Goal: Task Accomplishment & Management: Complete application form

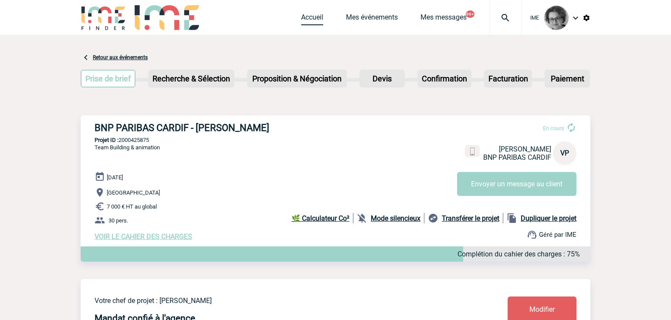
click at [307, 16] on link "Accueil" at bounding box center [312, 19] width 22 height 12
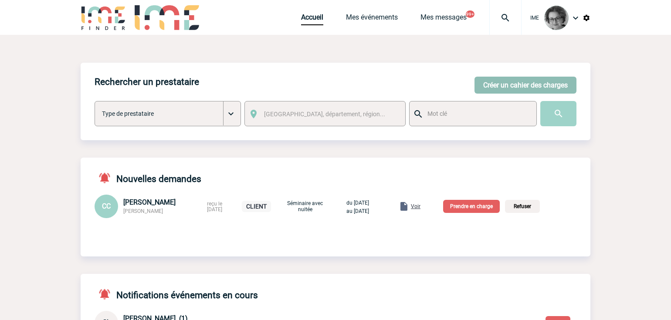
click at [493, 89] on button "Créer un cahier des charges" at bounding box center [526, 85] width 102 height 17
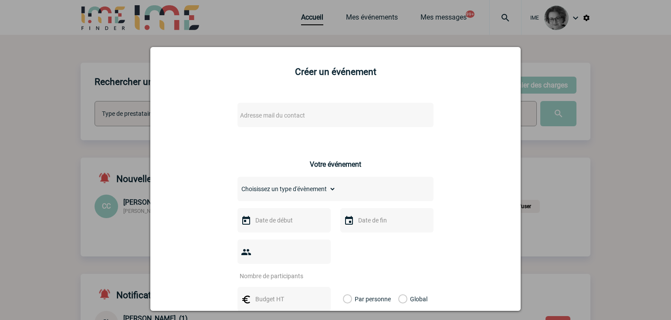
click at [324, 113] on span "Adresse mail du contact" at bounding box center [313, 115] width 153 height 12
drag, startPoint x: 252, startPoint y: 131, endPoint x: 166, endPoint y: 129, distance: 85.5
click at [166, 129] on body "IME Accueil Mes événements" at bounding box center [335, 303] width 671 height 606
click at [371, 130] on input "[EMAIL_ADDRESS][DOMAIN_NAME]>" at bounding box center [310, 130] width 148 height 13
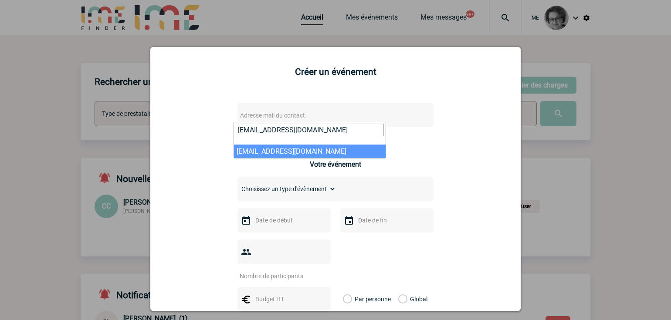
type input "[EMAIL_ADDRESS][DOMAIN_NAME]"
click at [456, 243] on div "Adresse mail du contact Ce contact n'a pas d’entité active dans la plateforme V…" at bounding box center [335, 320] width 349 height 450
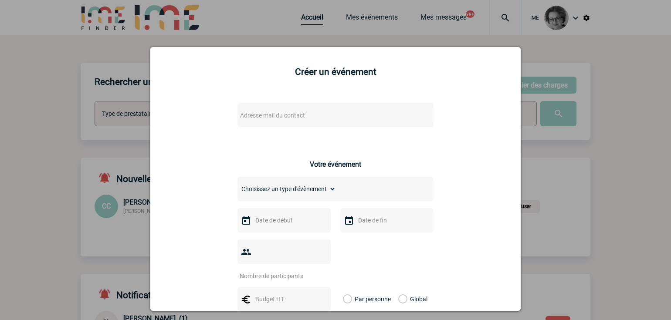
click at [304, 116] on span "Adresse mail du contact" at bounding box center [313, 115] width 153 height 12
drag, startPoint x: 255, startPoint y: 131, endPoint x: 165, endPoint y: 130, distance: 89.8
click at [165, 130] on body "IME Accueil Mes événements" at bounding box center [335, 303] width 671 height 606
click at [375, 132] on input "[EMAIL_ADDRESS][DOMAIN_NAME]>" at bounding box center [310, 130] width 148 height 13
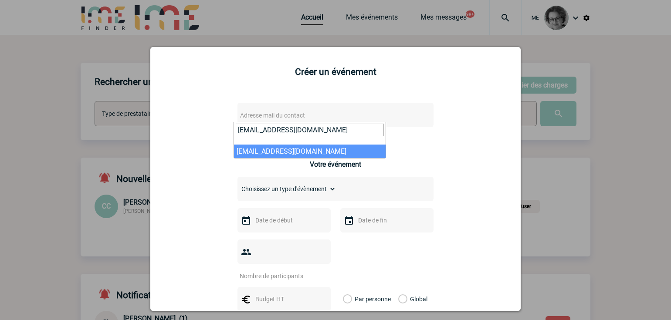
type input "[EMAIL_ADDRESS][DOMAIN_NAME]"
select select "133093"
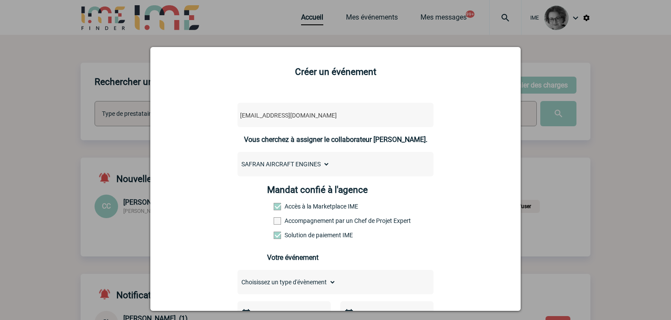
drag, startPoint x: 341, startPoint y: 222, endPoint x: 345, endPoint y: 220, distance: 4.7
click at [312, 222] on label "Accompagnement par un Chef de Projet Expert" at bounding box center [293, 221] width 38 height 7
click at [0, 0] on input "Accompagnement par un Chef de Projet Expert" at bounding box center [0, 0] width 0 height 0
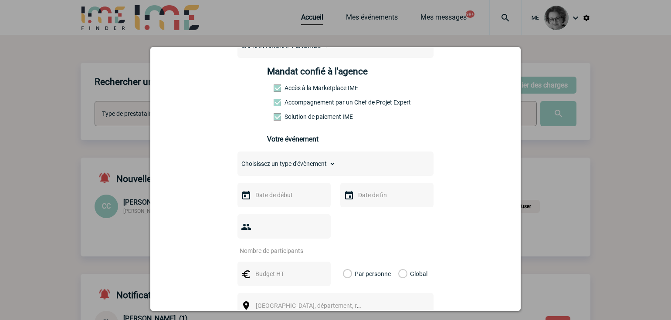
scroll to position [131, 0]
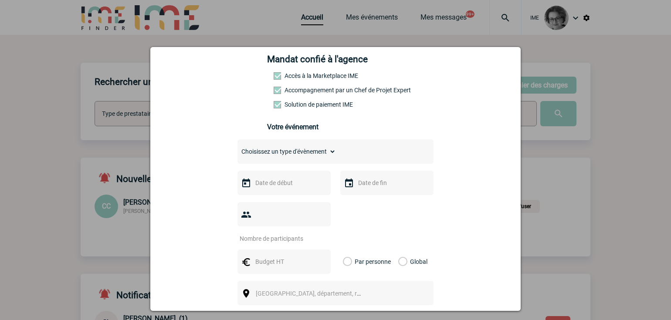
click at [318, 154] on select "Choisissez un type d'évènement Séminaire avec nuitée Séminaire sans nuitée Repa…" at bounding box center [287, 152] width 99 height 12
select select "2"
click at [238, 148] on select "Choisissez un type d'évènement Séminaire avec nuitée Séminaire sans nuitée Repa…" at bounding box center [287, 152] width 99 height 12
click at [289, 188] on input "text" at bounding box center [283, 182] width 60 height 11
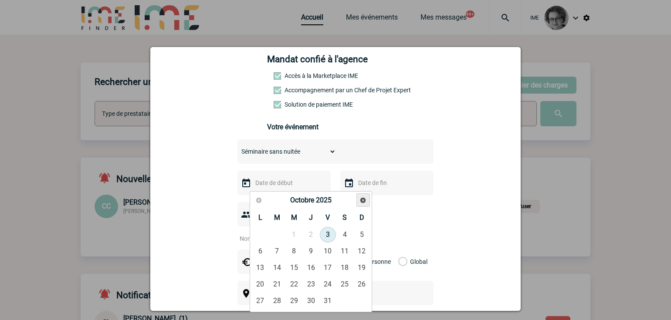
click at [367, 200] on span "Suivant" at bounding box center [363, 200] width 7 height 7
click at [368, 200] on link "Suivant" at bounding box center [364, 201] width 14 height 14
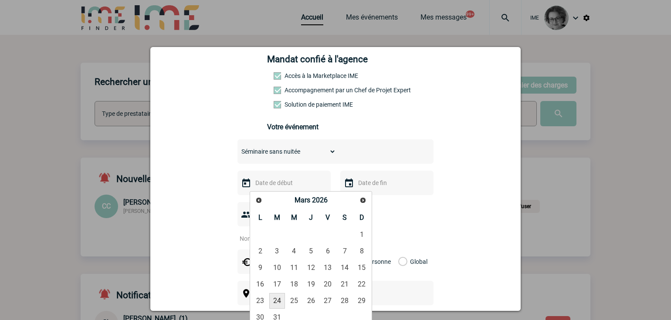
click at [277, 302] on link "24" at bounding box center [277, 301] width 16 height 16
type input "[DATE]"
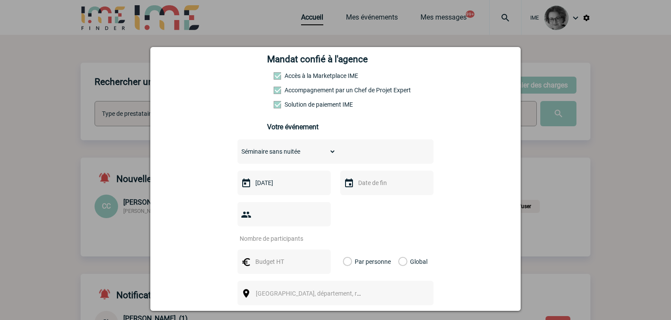
click at [292, 233] on input "number" at bounding box center [279, 238] width 82 height 11
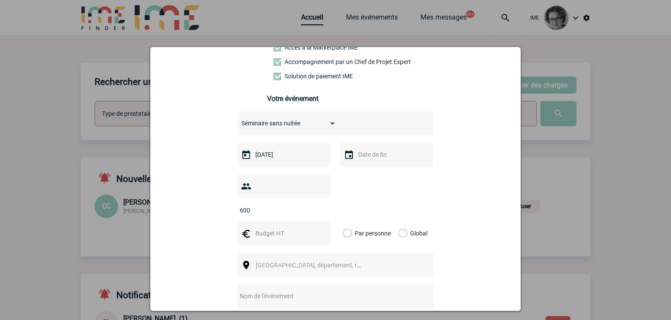
scroll to position [174, 0]
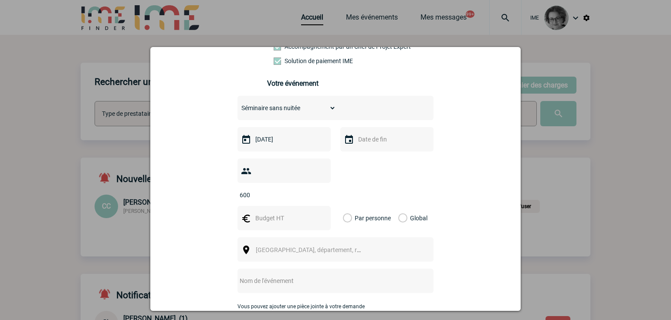
type input "600"
click at [253, 213] on input "text" at bounding box center [283, 218] width 60 height 11
type input "70000"
click at [400, 206] on label "Global" at bounding box center [401, 218] width 6 height 24
click at [0, 0] on input "Global" at bounding box center [0, 0] width 0 height 0
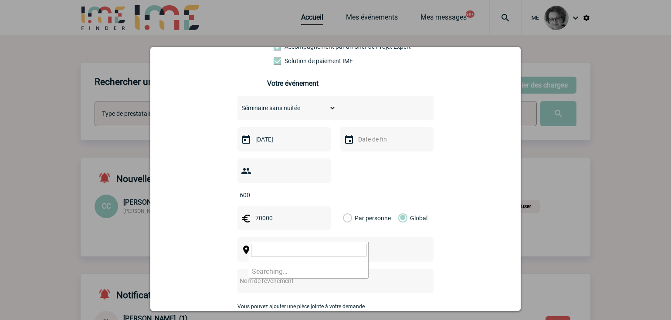
click at [333, 244] on span "[GEOGRAPHIC_DATA], département, région..." at bounding box center [312, 250] width 120 height 12
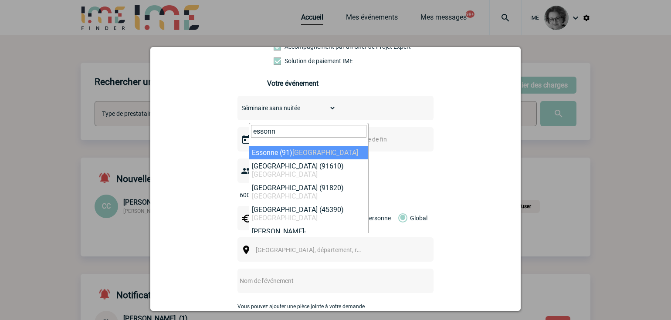
type input "essonn"
select select "63"
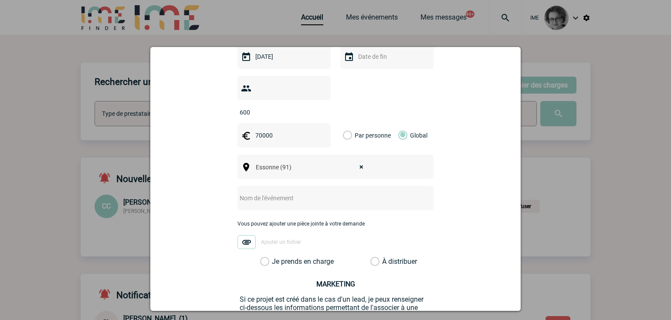
scroll to position [262, 0]
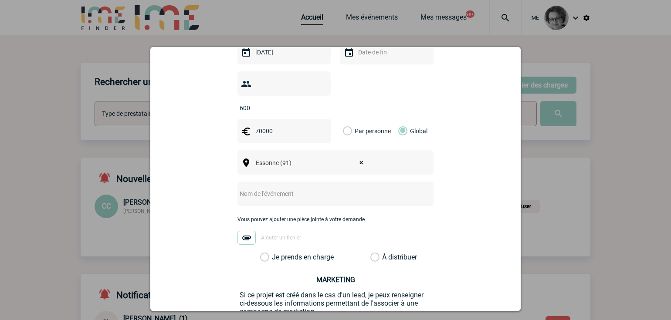
click at [290, 188] on input "text" at bounding box center [324, 193] width 173 height 11
type input "Convention générale"
click at [275, 253] on label "Je prends en charge" at bounding box center [267, 257] width 15 height 9
click at [0, 0] on input "Je prends en charge" at bounding box center [0, 0] width 0 height 0
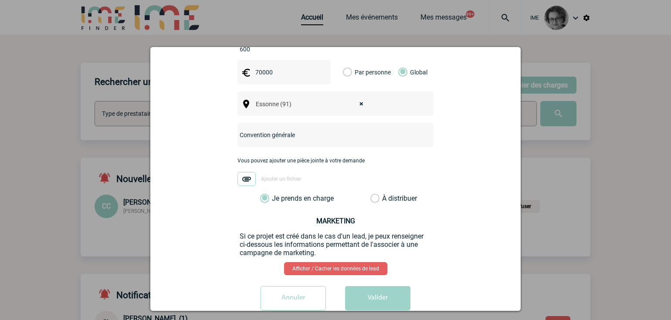
scroll to position [326, 0]
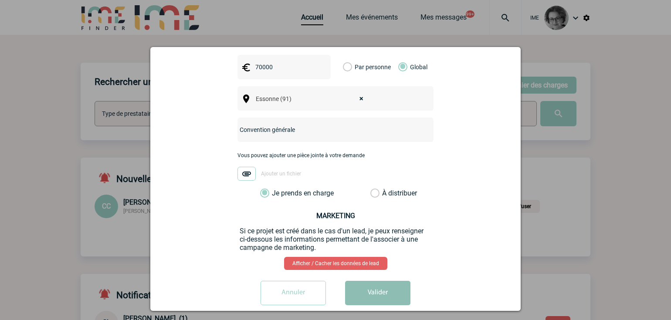
click at [364, 281] on button "Valider" at bounding box center [377, 293] width 65 height 24
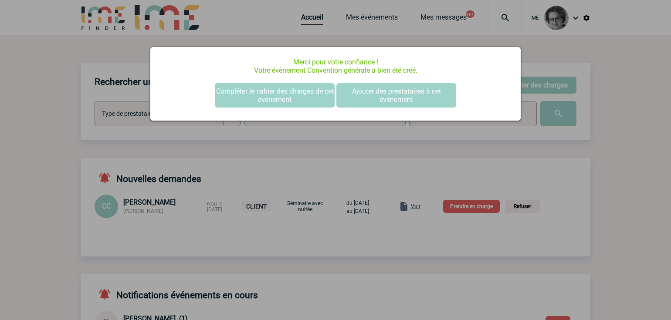
scroll to position [0, 0]
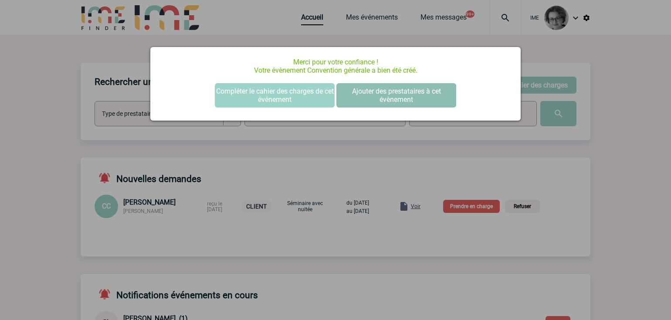
click at [395, 91] on button "Ajouter des prestataires à cet évènement" at bounding box center [397, 95] width 120 height 24
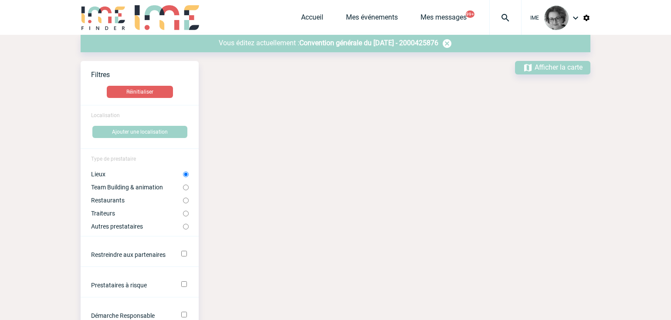
click at [384, 42] on span "Convention générale du 24 Mars 2026 - 2000425876" at bounding box center [369, 43] width 139 height 8
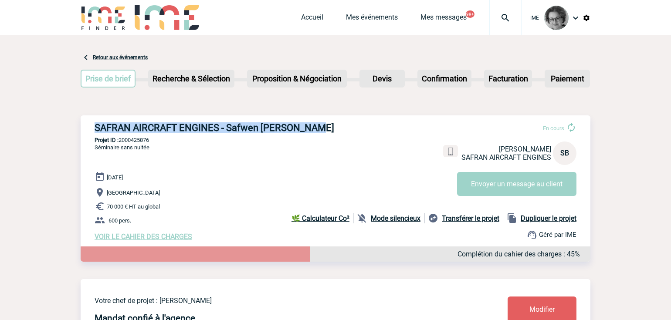
drag, startPoint x: 92, startPoint y: 131, endPoint x: 322, endPoint y: 134, distance: 229.8
click at [322, 134] on div "SAFRAN AIRCRAFT ENGINES - Safwen [PERSON_NAME] En cours Safwen [PERSON_NAME] SA…" at bounding box center [336, 182] width 510 height 133
copy h3 "SAFRAN AIRCRAFT ENGINES - Safwen [PERSON_NAME]"
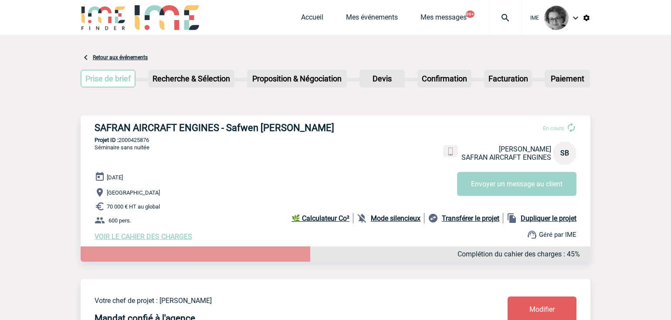
drag, startPoint x: 263, startPoint y: 242, endPoint x: 259, endPoint y: 239, distance: 5.0
click at [263, 241] on div "VOIR LE CAHIER DES CHARGES Complétion du cahier des charges : 45%" at bounding box center [343, 237] width 496 height 8
drag, startPoint x: 150, startPoint y: 139, endPoint x: 121, endPoint y: 138, distance: 29.7
click at [121, 138] on p "Projet ID : 2000425876" at bounding box center [336, 140] width 510 height 7
copy p "2000425876"
